Goal: Task Accomplishment & Management: Manage account settings

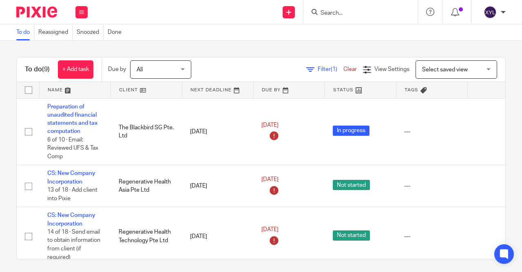
scroll to position [305, 0]
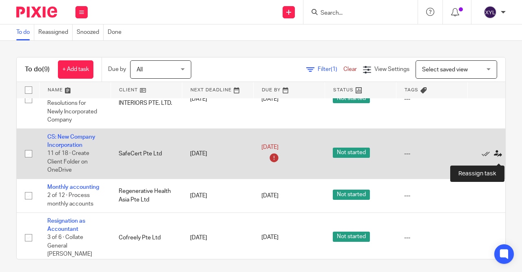
click at [498, 158] on icon at bounding box center [498, 154] width 8 height 8
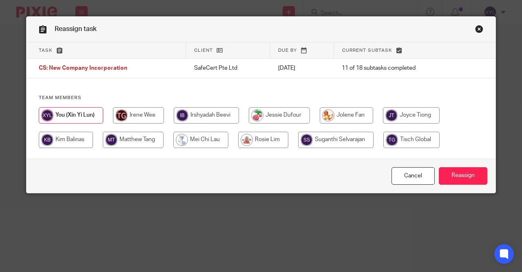
click at [359, 118] on input "radio" at bounding box center [346, 115] width 53 height 16
radio input "true"
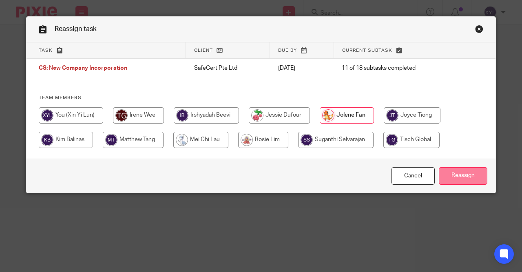
click at [461, 178] on input "Reassign" at bounding box center [463, 176] width 49 height 18
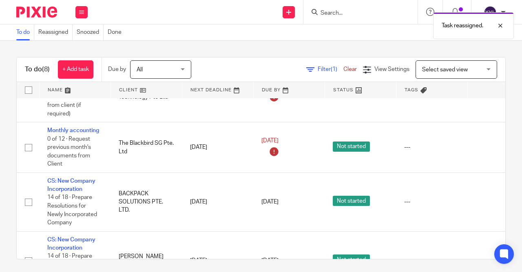
scroll to position [137, 0]
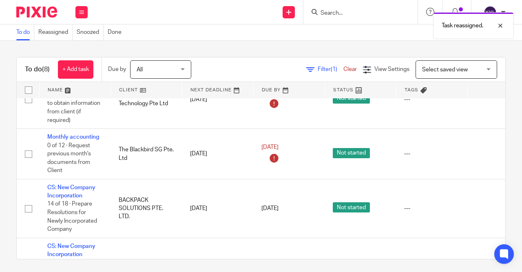
drag, startPoint x: 390, startPoint y: 2, endPoint x: 387, endPoint y: 9, distance: 7.5
click at [390, 3] on div at bounding box center [361, 12] width 114 height 24
click at [387, 9] on div "Task reassigned." at bounding box center [387, 23] width 253 height 31
click at [387, 11] on div "Task reassigned." at bounding box center [387, 23] width 253 height 31
click at [342, 16] on div "Task reassigned." at bounding box center [387, 23] width 253 height 31
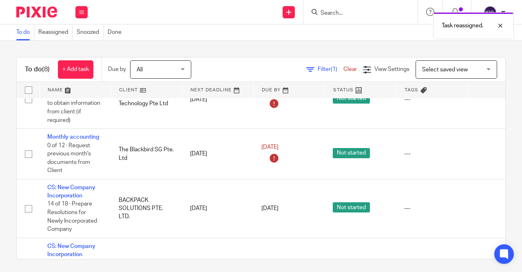
click at [329, 15] on div "Task reassigned." at bounding box center [387, 23] width 253 height 31
click at [329, 11] on div "Task reassigned." at bounding box center [387, 23] width 253 height 31
click at [335, 13] on div "Task reassigned." at bounding box center [387, 23] width 253 height 31
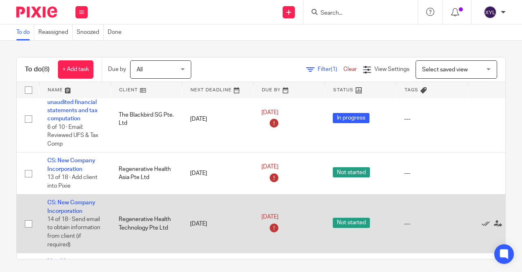
scroll to position [0, 0]
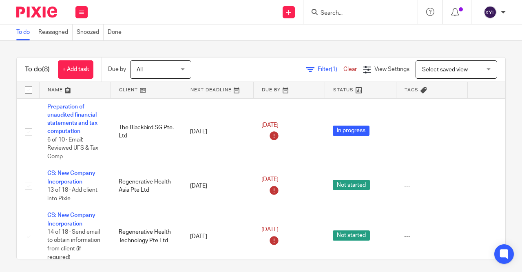
click at [330, 13] on input "Search" at bounding box center [356, 13] width 73 height 7
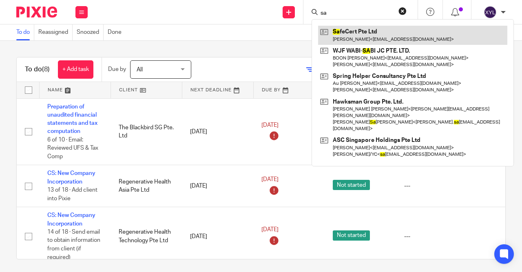
type input "sa"
click at [356, 38] on link at bounding box center [412, 35] width 189 height 19
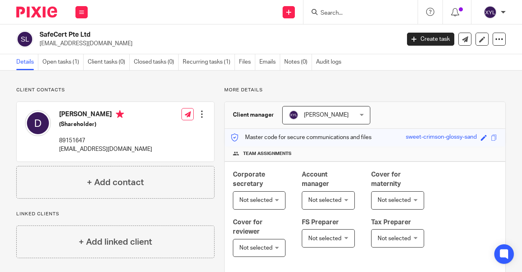
click at [53, 67] on link "Open tasks (1)" at bounding box center [62, 62] width 41 height 16
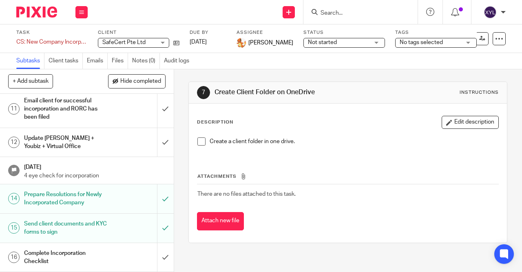
scroll to position [265, 0]
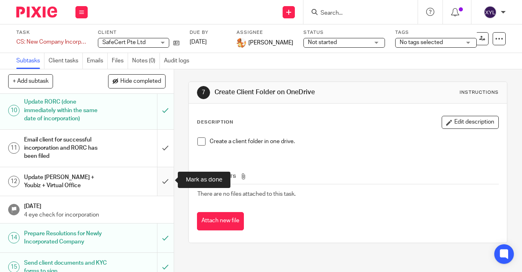
click at [165, 177] on input "submit" at bounding box center [87, 181] width 174 height 29
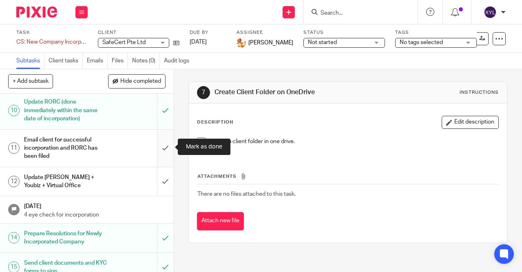
click at [165, 151] on input "submit" at bounding box center [87, 148] width 174 height 37
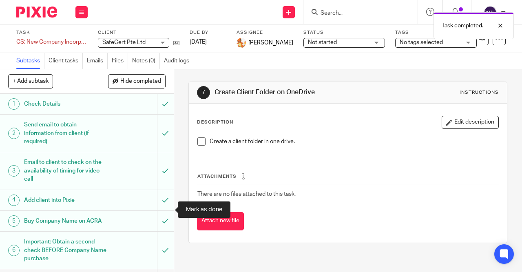
scroll to position [350, 0]
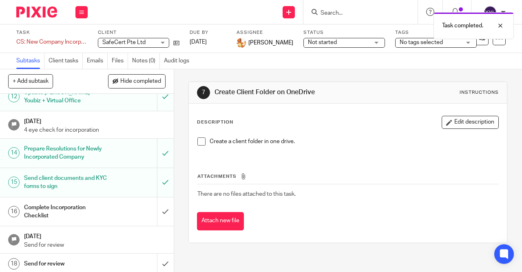
click at [131, 206] on div "Complete Incorporation Checklist" at bounding box center [86, 212] width 125 height 21
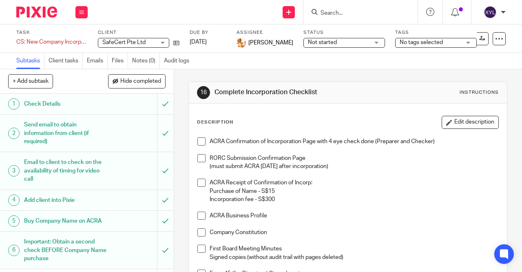
scroll to position [157, 0]
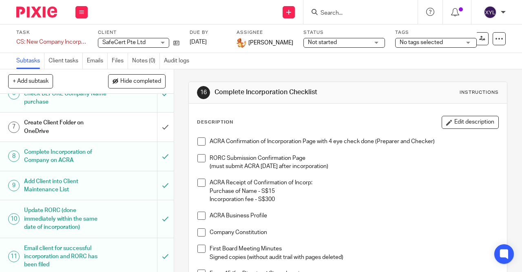
click at [204, 143] on span at bounding box center [202, 142] width 8 height 8
click at [200, 160] on span at bounding box center [202, 158] width 8 height 8
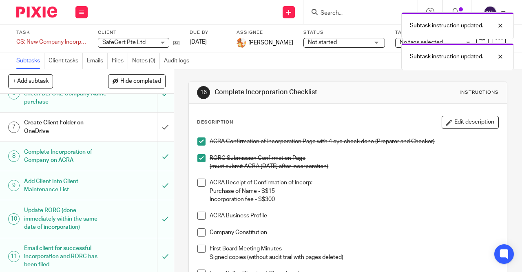
click at [200, 182] on span at bounding box center [202, 183] width 8 height 8
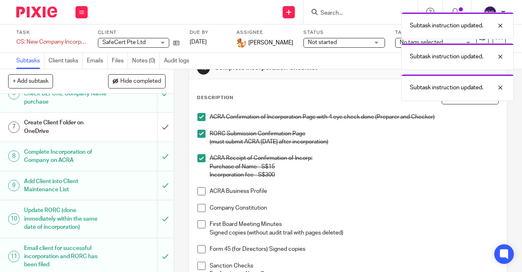
scroll to position [39, 0]
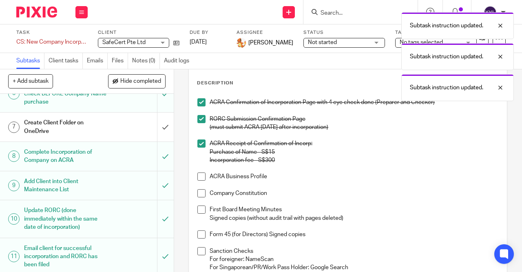
click at [198, 176] on span at bounding box center [202, 177] width 8 height 8
click at [201, 192] on span at bounding box center [202, 193] width 8 height 8
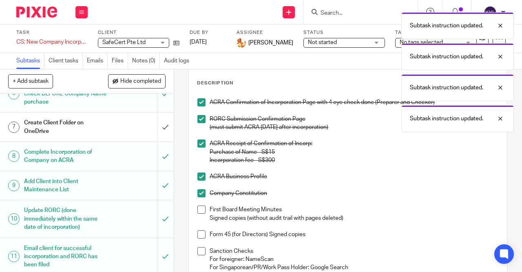
scroll to position [78, 0]
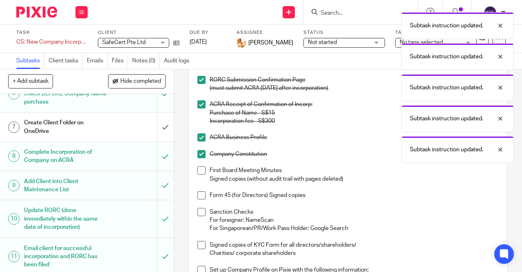
click at [201, 173] on span at bounding box center [202, 171] width 8 height 8
click at [203, 194] on span at bounding box center [202, 195] width 8 height 8
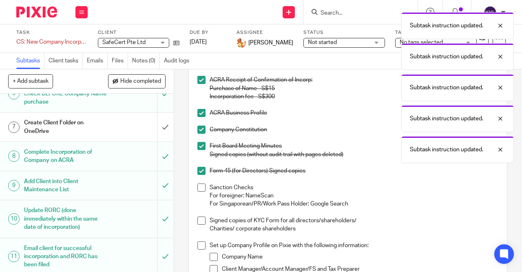
scroll to position [118, 0]
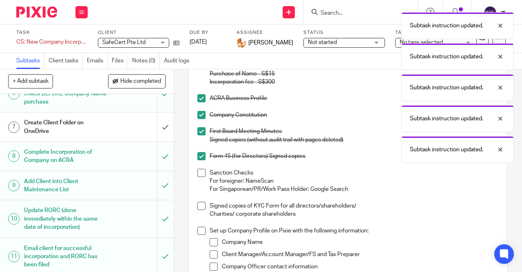
click at [202, 179] on li "Sanction Checks For foreigner: NameScan For [DEMOGRAPHIC_DATA]/PR/Work Pass Hol…" at bounding box center [348, 181] width 301 height 25
click at [202, 204] on span at bounding box center [202, 206] width 8 height 8
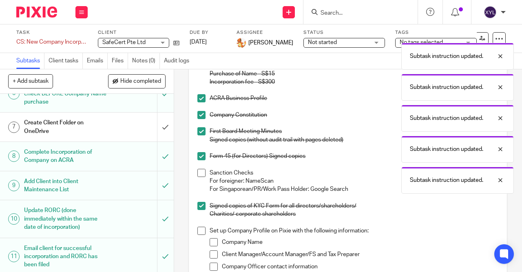
click at [200, 169] on span at bounding box center [202, 173] width 8 height 8
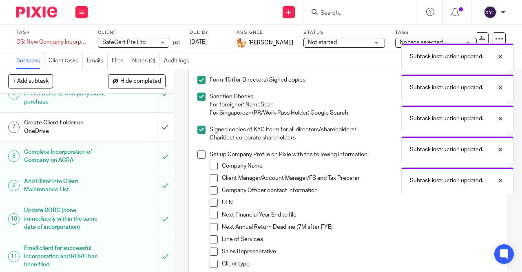
scroll to position [196, 0]
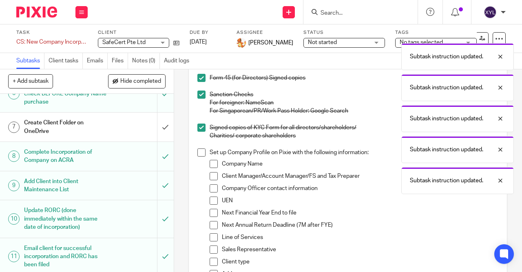
click at [200, 153] on span at bounding box center [202, 153] width 8 height 8
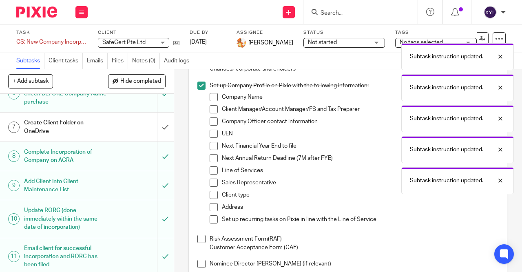
scroll to position [274, 0]
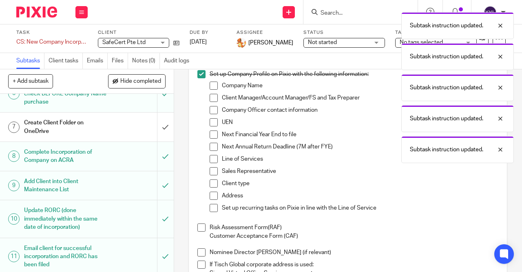
click at [214, 88] on span at bounding box center [214, 86] width 8 height 8
click at [212, 101] on span at bounding box center [214, 98] width 8 height 8
click at [212, 113] on span at bounding box center [214, 110] width 8 height 8
click at [214, 122] on span at bounding box center [214, 122] width 8 height 8
click at [214, 131] on span at bounding box center [214, 135] width 8 height 8
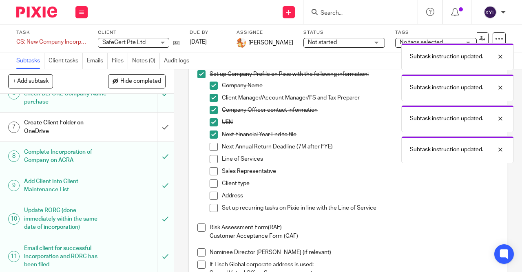
click at [214, 144] on span at bounding box center [214, 147] width 8 height 8
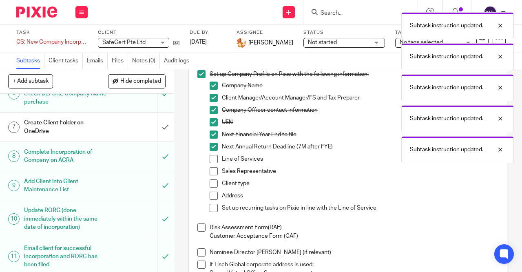
drag, startPoint x: 214, startPoint y: 158, endPoint x: 213, endPoint y: 171, distance: 13.1
click at [214, 159] on span at bounding box center [214, 159] width 8 height 8
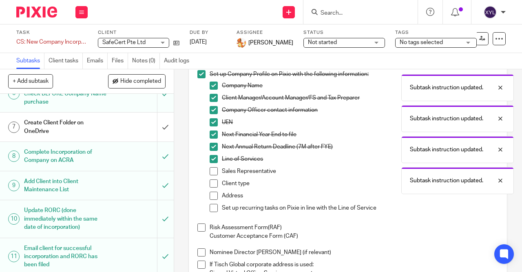
click at [213, 172] on span at bounding box center [214, 171] width 8 height 8
click at [215, 184] on span at bounding box center [214, 184] width 8 height 8
click at [216, 196] on span at bounding box center [214, 196] width 8 height 8
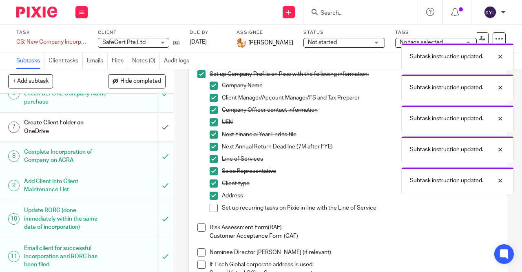
click at [213, 211] on span at bounding box center [214, 208] width 8 height 8
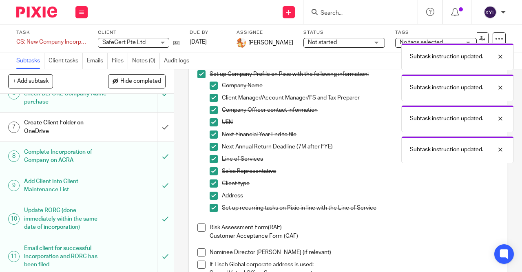
scroll to position [353, 0]
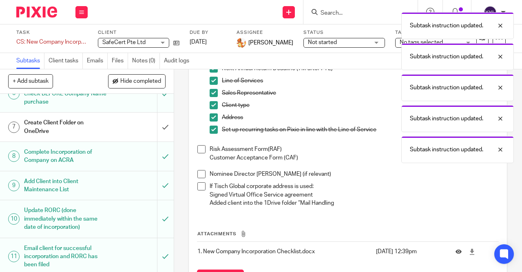
click at [199, 154] on li "Risk Assessment Form(RAF) Customer Acceptance Form (CAF)" at bounding box center [348, 157] width 301 height 25
click at [200, 150] on span at bounding box center [202, 149] width 8 height 8
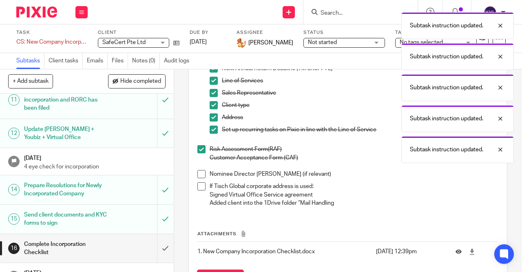
scroll to position [350, 0]
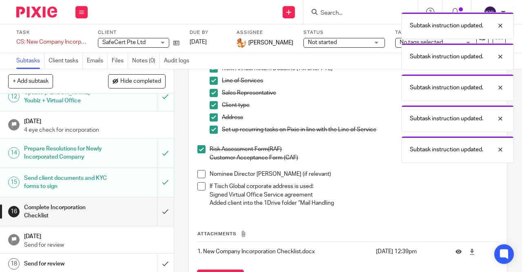
click at [338, 9] on div "Subtask instruction updated. Subtask instruction updated. Subtask instruction u…" at bounding box center [387, 85] width 253 height 155
click at [336, 16] on div "Subtask instruction updated. Subtask instruction updated. Subtask instruction u…" at bounding box center [387, 85] width 253 height 155
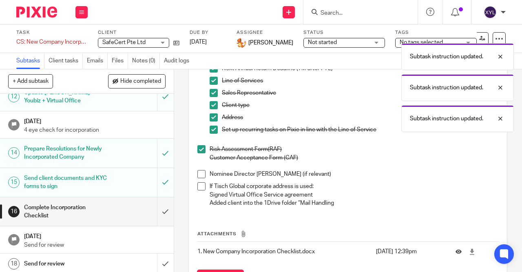
click at [336, 12] on div "Subtask instruction updated. Subtask instruction updated. Subtask instruction u…" at bounding box center [387, 70] width 253 height 124
click at [336, 15] on div "Subtask instruction updated. Subtask instruction updated. Subtask instruction u…" at bounding box center [387, 54] width 253 height 93
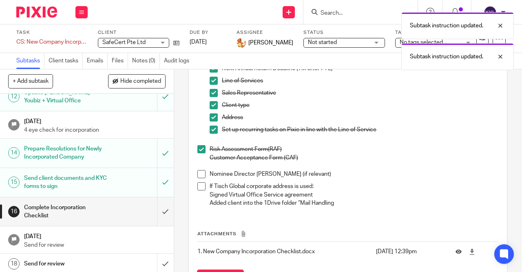
click at [347, 13] on div "Subtask instruction updated. Subtask instruction updated." at bounding box center [387, 39] width 253 height 62
click at [342, 14] on div "Subtask instruction updated. Subtask instruction updated." at bounding box center [387, 39] width 253 height 62
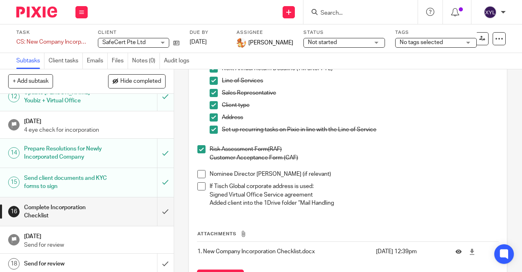
click at [342, 14] on input "Search" at bounding box center [356, 13] width 73 height 7
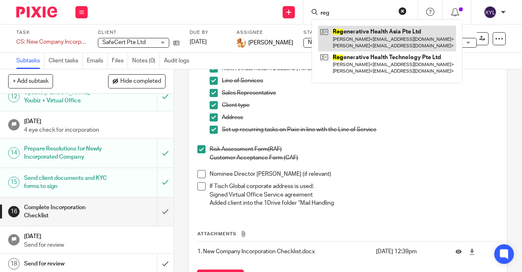
type input "reg"
click at [356, 48] on link at bounding box center [387, 38] width 138 height 25
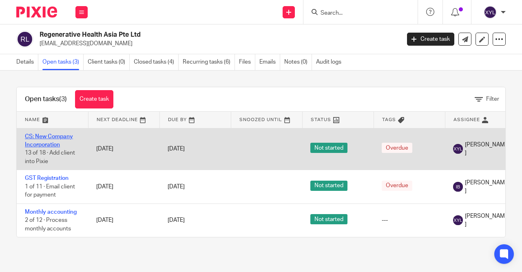
click at [52, 145] on link "CS: New Company Incorporation" at bounding box center [49, 141] width 48 height 14
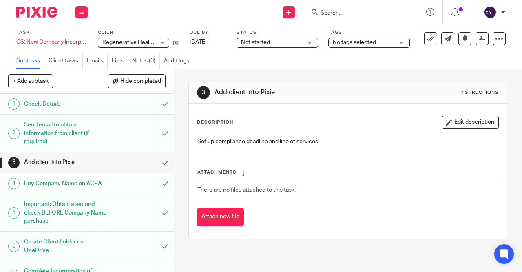
scroll to position [317, 0]
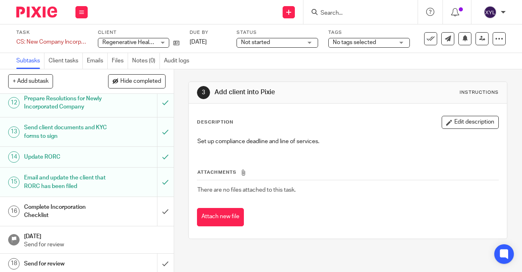
click at [91, 218] on h1 "Complete Incorporation Checklist" at bounding box center [65, 211] width 83 height 21
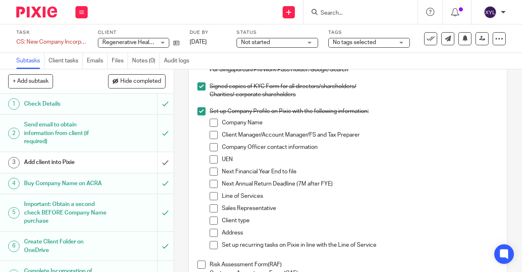
scroll to position [237, 0]
click at [213, 124] on span at bounding box center [214, 123] width 8 height 8
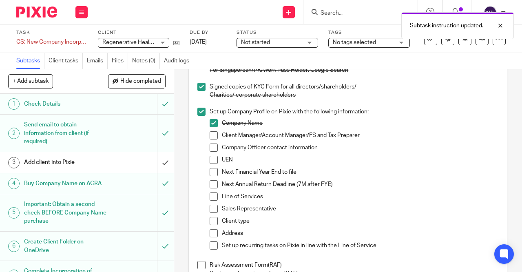
click at [210, 135] on span at bounding box center [214, 135] width 8 height 8
click at [212, 147] on span at bounding box center [214, 148] width 8 height 8
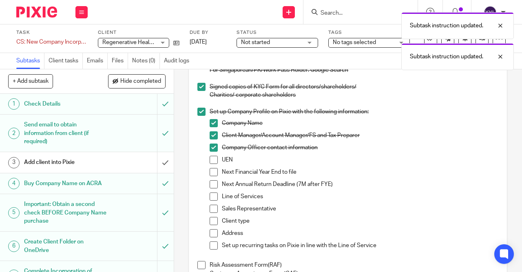
click at [213, 160] on span at bounding box center [214, 160] width 8 height 8
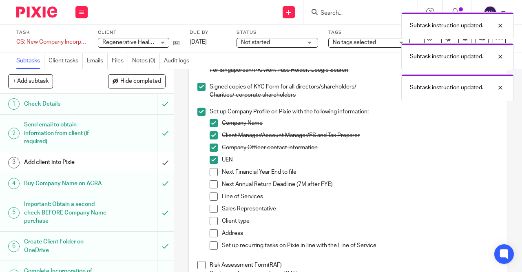
click at [212, 177] on li "Next Financial Year End to file" at bounding box center [354, 174] width 289 height 12
click at [211, 171] on span at bounding box center [214, 172] width 8 height 8
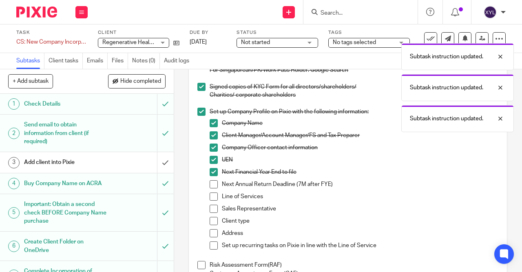
click at [213, 184] on span at bounding box center [214, 184] width 8 height 8
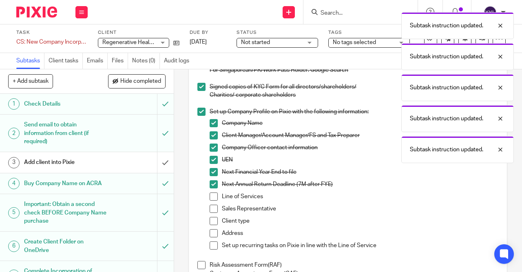
click at [214, 195] on span at bounding box center [214, 197] width 8 height 8
click at [213, 211] on span at bounding box center [214, 209] width 8 height 8
click at [213, 221] on span at bounding box center [214, 221] width 8 height 8
click at [213, 239] on li "Address" at bounding box center [354, 235] width 289 height 12
click at [216, 237] on li "Address" at bounding box center [354, 235] width 289 height 12
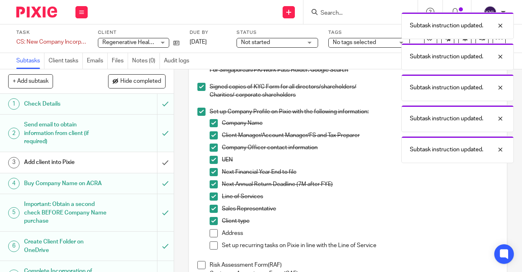
click at [215, 236] on span at bounding box center [214, 233] width 8 height 8
click at [213, 244] on span at bounding box center [214, 246] width 8 height 8
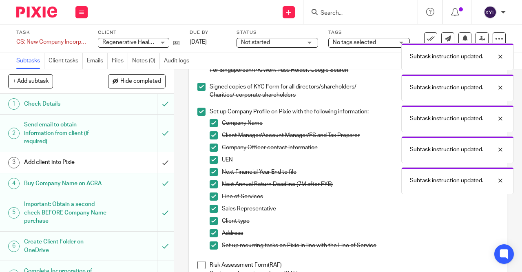
click at [204, 268] on span at bounding box center [202, 265] width 8 height 8
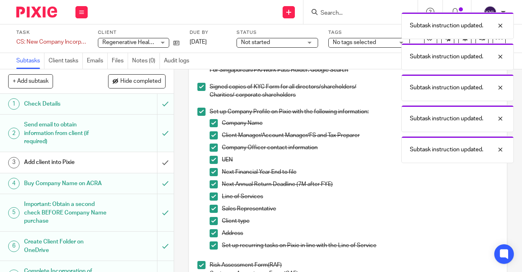
click at [484, 40] on div "Subtask instruction updated. Subtask instruction updated. Subtask instruction u…" at bounding box center [387, 85] width 253 height 155
click at [502, 24] on div at bounding box center [495, 26] width 22 height 10
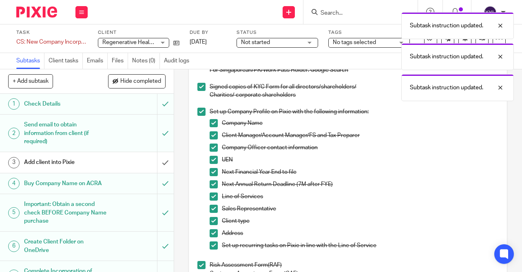
click at [502, 24] on div at bounding box center [495, 26] width 22 height 10
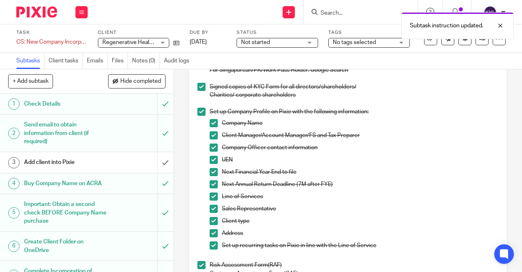
click at [502, 24] on div at bounding box center [495, 26] width 22 height 10
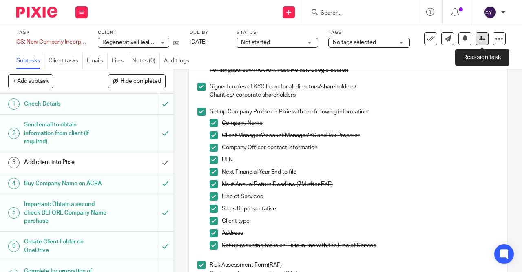
click at [487, 37] on link at bounding box center [482, 38] width 13 height 13
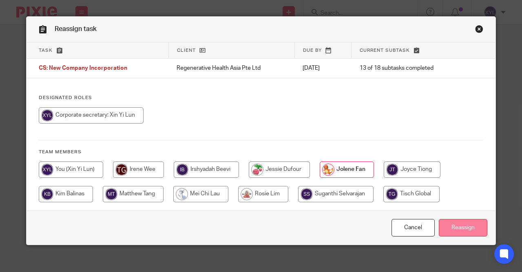
click at [478, 228] on input "Reassign" at bounding box center [463, 228] width 49 height 18
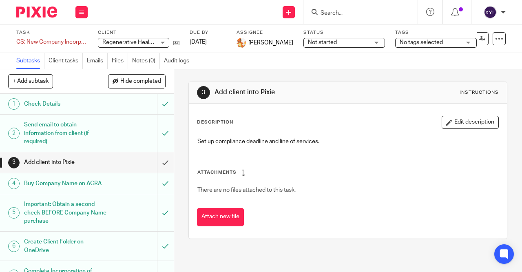
click at [145, 43] on span "Regenerative Health Asia Pte Ltd" at bounding box center [144, 43] width 84 height 6
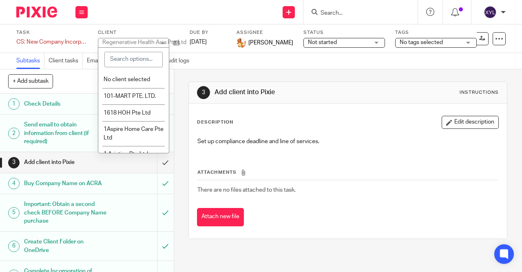
click at [334, 13] on input "Search" at bounding box center [356, 13] width 73 height 7
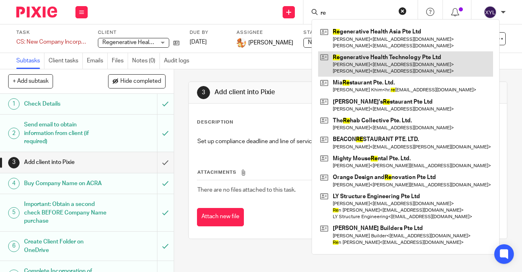
type input "re"
click at [387, 63] on link at bounding box center [405, 63] width 175 height 25
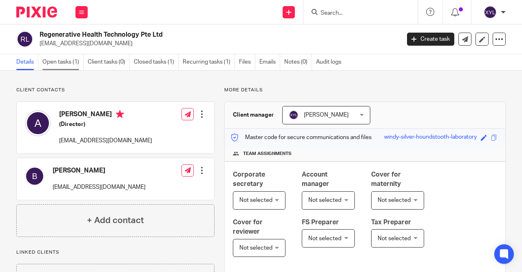
click at [74, 59] on link "Open tasks (1)" at bounding box center [62, 62] width 41 height 16
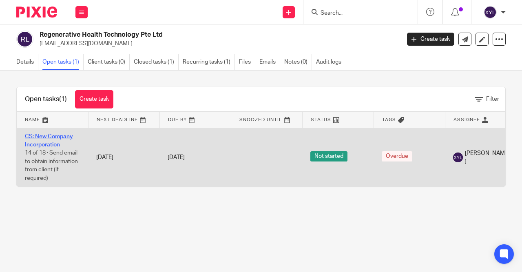
click at [60, 137] on link "CS: New Company Incorporation" at bounding box center [49, 141] width 48 height 14
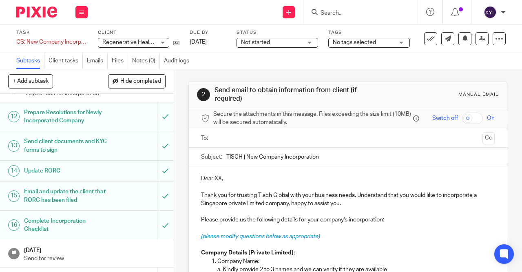
scroll to position [317, 0]
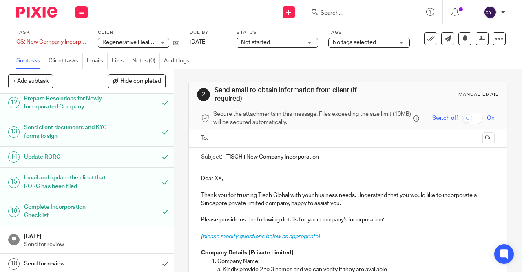
click at [58, 244] on p "Send for review" at bounding box center [95, 245] width 142 height 8
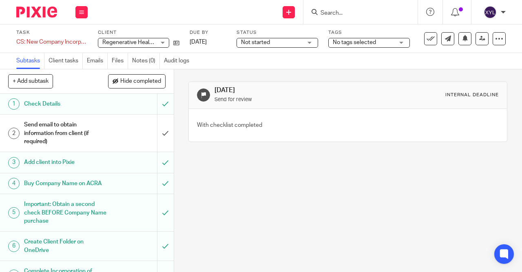
scroll to position [317, 0]
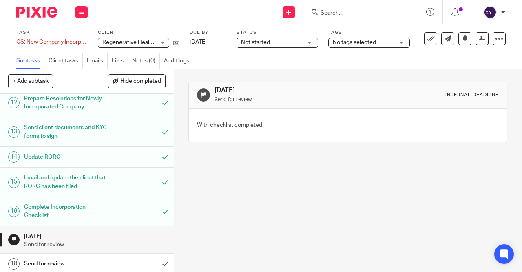
click at [70, 216] on h1 "Complete Incorporation Checklist" at bounding box center [65, 211] width 83 height 21
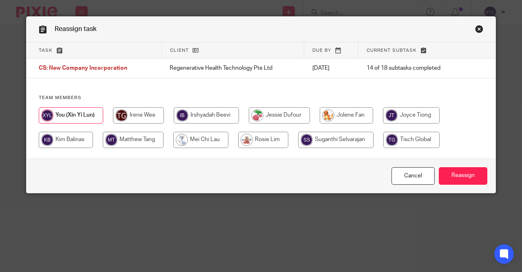
click at [352, 120] on input "radio" at bounding box center [346, 115] width 53 height 16
radio input "true"
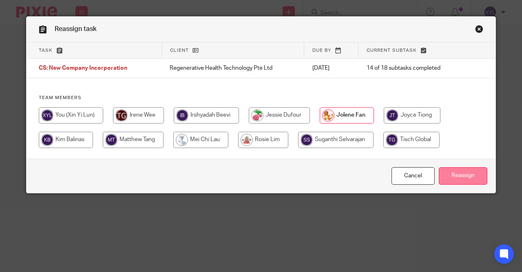
click at [473, 178] on input "Reassign" at bounding box center [463, 176] width 49 height 18
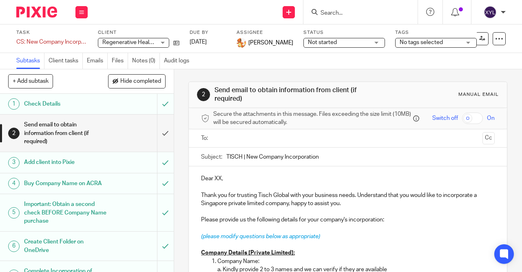
click at [104, 236] on h1 "Create Client Folder on OneDrive" at bounding box center [65, 246] width 83 height 21
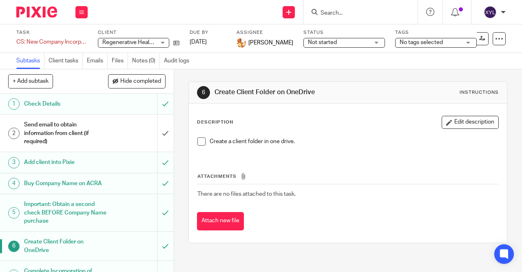
click at [342, 15] on input "Search" at bounding box center [356, 13] width 73 height 7
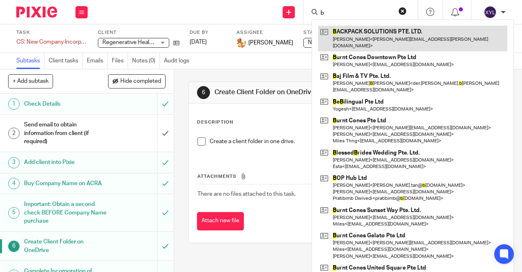
type input "b"
click at [352, 33] on link at bounding box center [412, 38] width 189 height 25
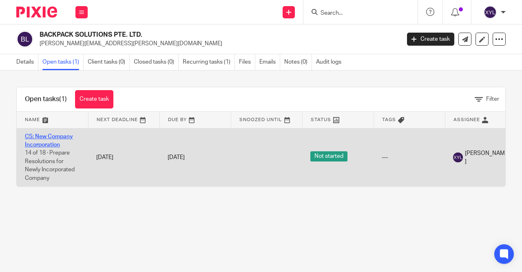
click at [54, 136] on link "CS: New Company Incorporation" at bounding box center [49, 141] width 48 height 14
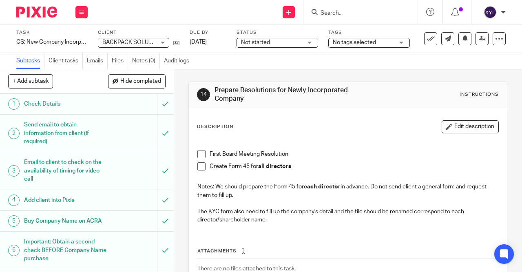
scroll to position [350, 0]
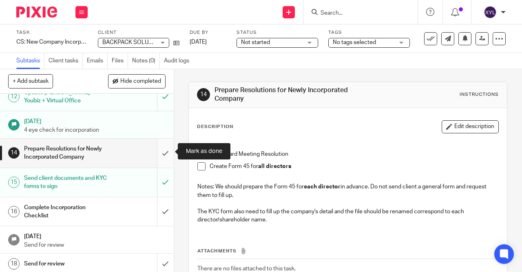
click at [165, 153] on input "submit" at bounding box center [87, 153] width 174 height 29
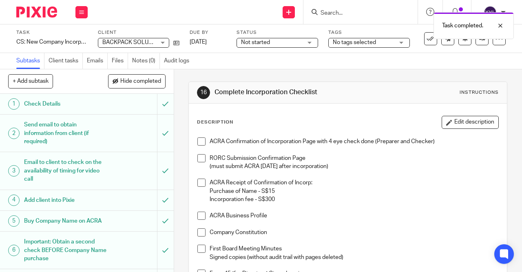
scroll to position [350, 0]
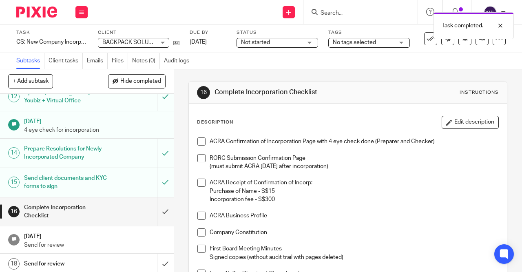
click at [128, 208] on div "Complete Incorporation Checklist" at bounding box center [86, 212] width 125 height 21
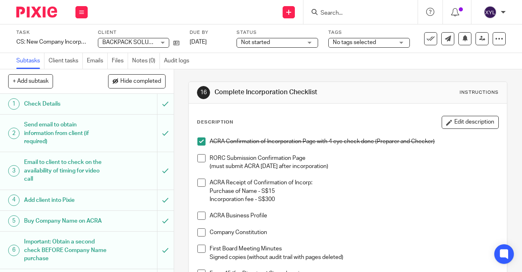
scroll to position [8, 0]
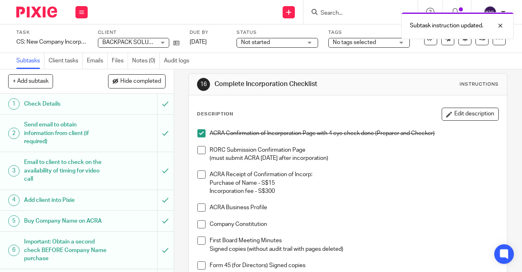
click at [204, 144] on li "ACRA Confirmation of Incorporation Page with 4 eye check done (Preparer and Che…" at bounding box center [348, 137] width 301 height 17
click at [202, 147] on span at bounding box center [202, 150] width 8 height 8
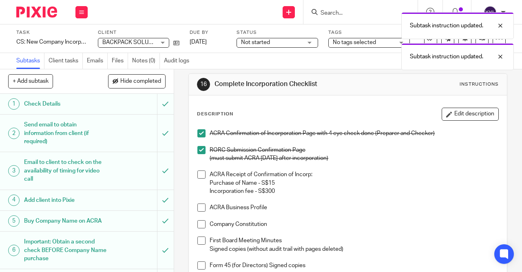
click at [198, 175] on span at bounding box center [202, 175] width 8 height 8
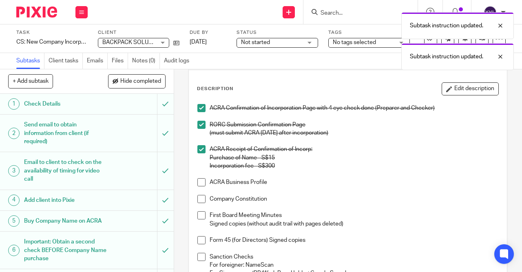
scroll to position [36, 0]
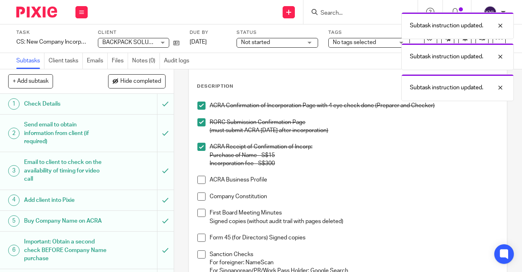
click at [200, 182] on span at bounding box center [202, 180] width 8 height 8
click at [202, 200] on span at bounding box center [202, 197] width 8 height 8
click at [201, 216] on span at bounding box center [202, 213] width 8 height 8
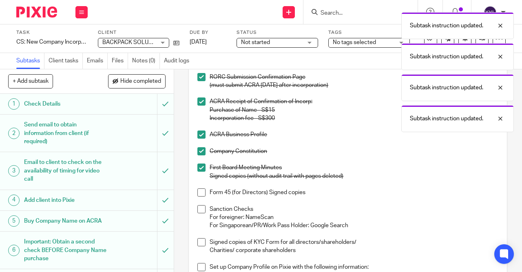
scroll to position [82, 0]
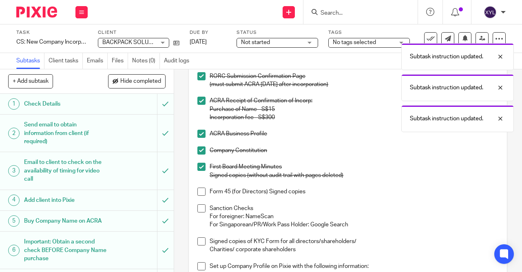
click at [204, 209] on span at bounding box center [202, 208] width 8 height 8
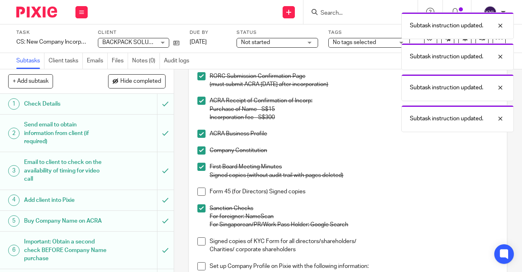
click at [205, 194] on span at bounding box center [202, 192] width 8 height 8
click at [205, 242] on span at bounding box center [202, 242] width 8 height 8
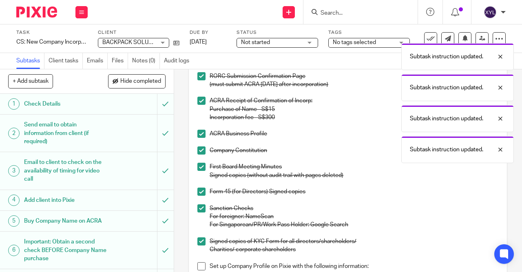
scroll to position [139, 0]
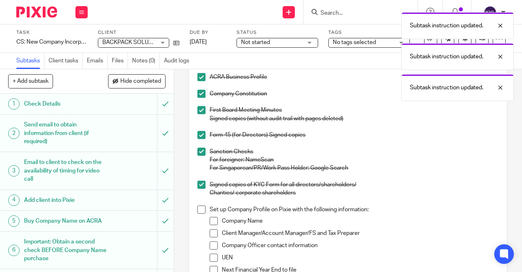
click at [200, 209] on span at bounding box center [202, 210] width 8 height 8
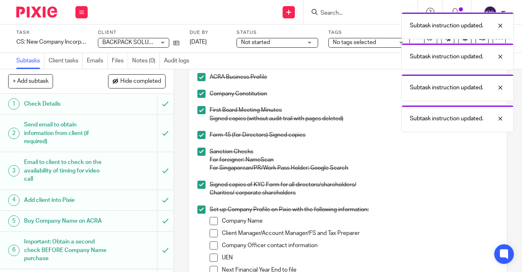
click at [214, 219] on span at bounding box center [214, 221] width 8 height 8
click at [214, 236] on span at bounding box center [214, 233] width 8 height 8
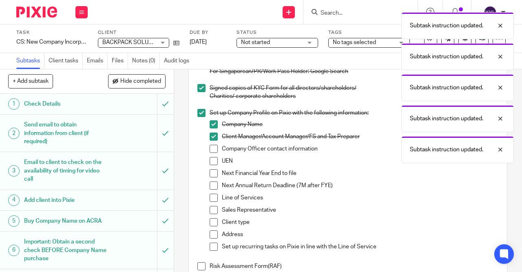
scroll to position [239, 0]
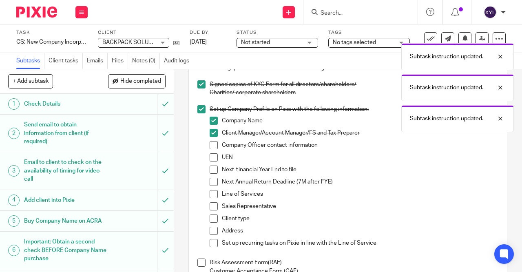
click at [197, 260] on div "ACRA Confirmation of Incorporation Page with 4 eye check done (Preparer and Che…" at bounding box center [347, 110] width 309 height 433
click at [201, 264] on span at bounding box center [202, 263] width 8 height 8
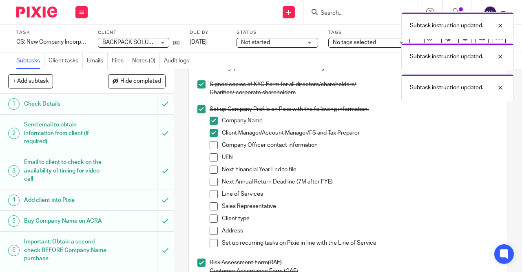
scroll to position [318, 0]
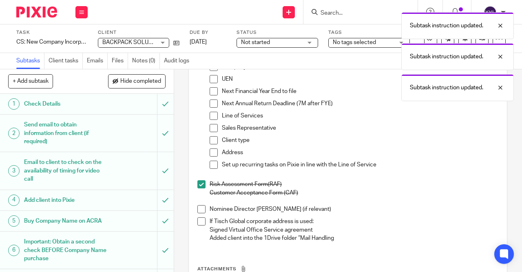
click at [213, 155] on span at bounding box center [214, 153] width 8 height 8
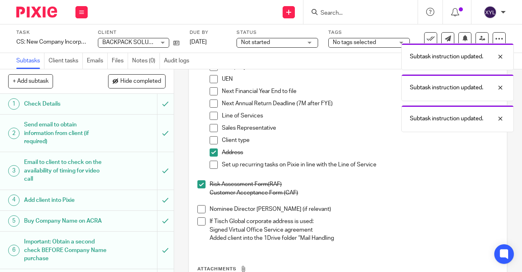
click at [212, 165] on span at bounding box center [214, 165] width 8 height 8
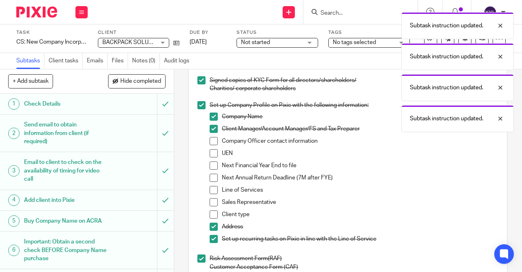
scroll to position [239, 0]
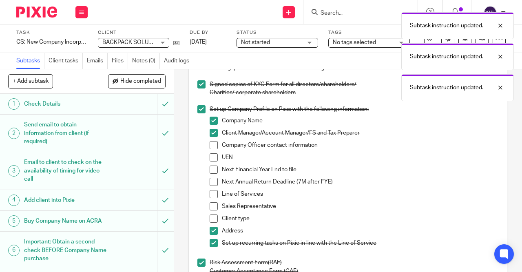
click at [215, 220] on span at bounding box center [214, 219] width 8 height 8
click at [216, 205] on span at bounding box center [214, 206] width 8 height 8
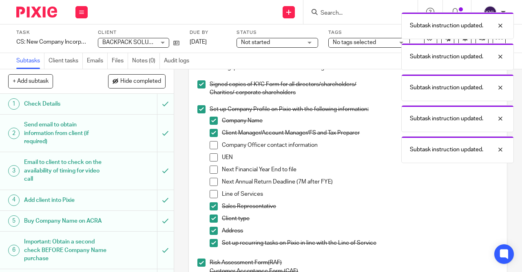
click at [213, 193] on span at bounding box center [214, 194] width 8 height 8
click at [213, 179] on span at bounding box center [214, 182] width 8 height 8
click at [213, 168] on span at bounding box center [214, 170] width 8 height 8
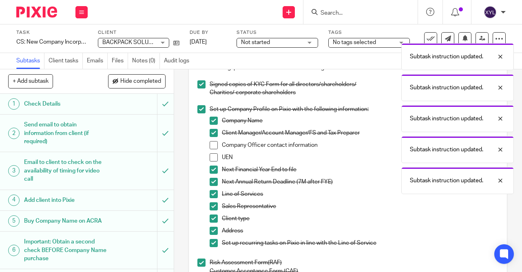
click at [213, 149] on li "Company Officer contact information" at bounding box center [354, 147] width 289 height 12
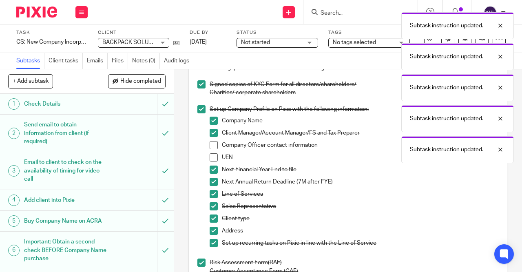
click at [212, 159] on span at bounding box center [214, 157] width 8 height 8
click at [213, 146] on span at bounding box center [214, 145] width 8 height 8
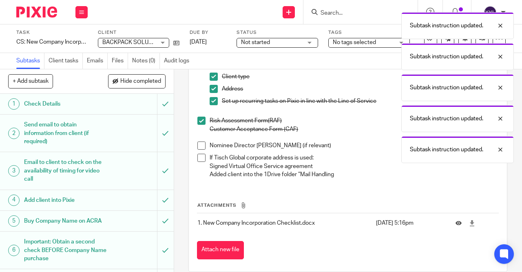
scroll to position [392, 0]
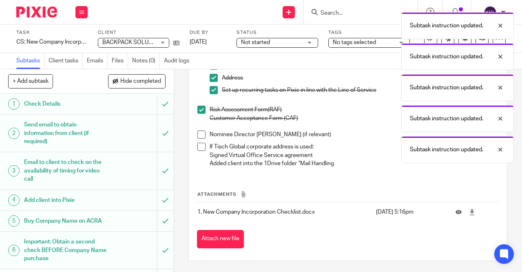
click at [205, 135] on span at bounding box center [202, 135] width 8 height 8
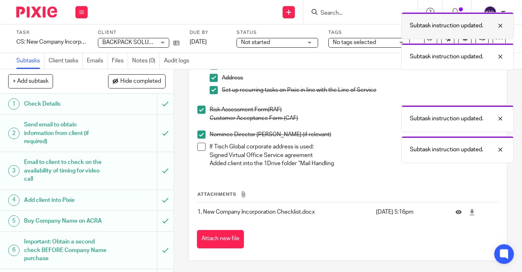
click at [484, 38] on div "Subtask instruction updated." at bounding box center [458, 25] width 113 height 27
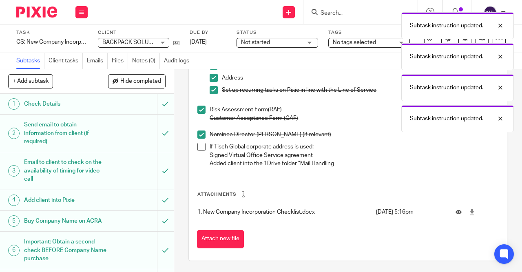
click at [482, 40] on div "Subtask instruction updated. Subtask instruction updated. Subtask instruction u…" at bounding box center [387, 70] width 253 height 124
click at [499, 27] on div at bounding box center [495, 26] width 22 height 10
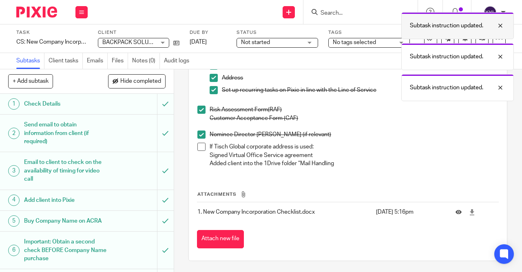
click at [504, 33] on div "Subtask instruction updated." at bounding box center [458, 25] width 113 height 27
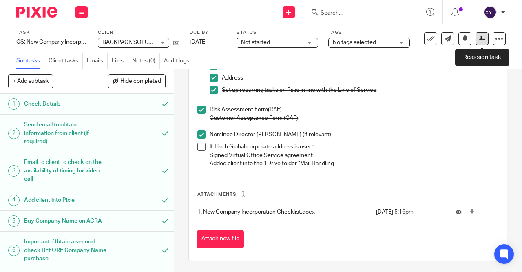
click at [482, 40] on icon at bounding box center [483, 39] width 6 height 6
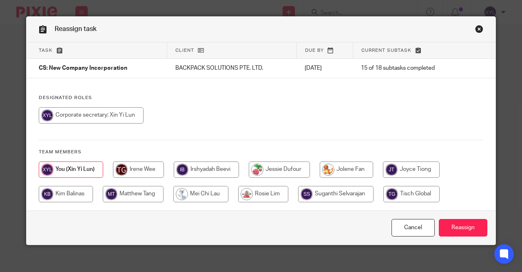
click at [345, 167] on input "radio" at bounding box center [346, 170] width 53 height 16
radio input "true"
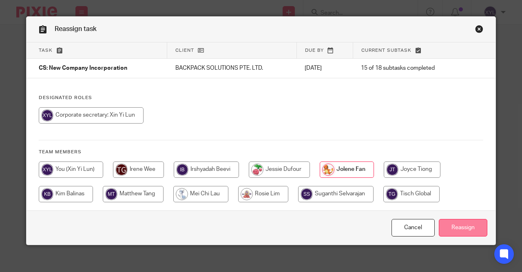
click at [449, 222] on input "Reassign" at bounding box center [463, 228] width 49 height 18
